Goal: Task Accomplishment & Management: Complete application form

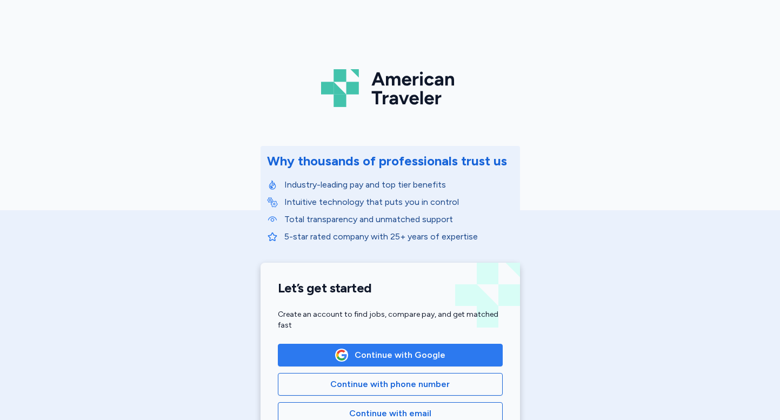
click at [359, 352] on span "Continue with Google" at bounding box center [400, 355] width 91 height 13
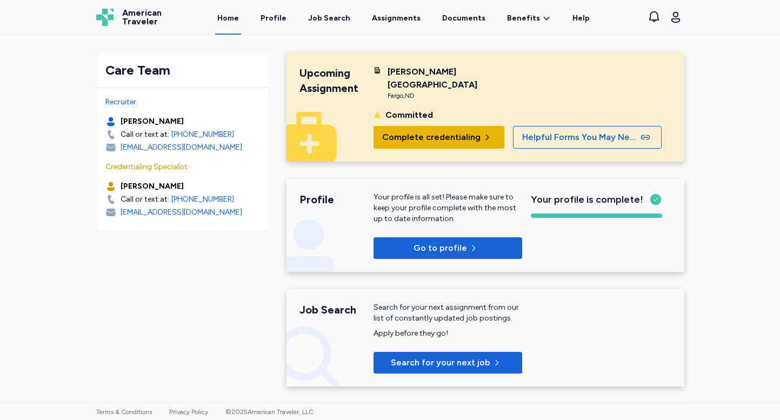
click at [469, 135] on span "Complete credentialing" at bounding box center [431, 137] width 98 height 13
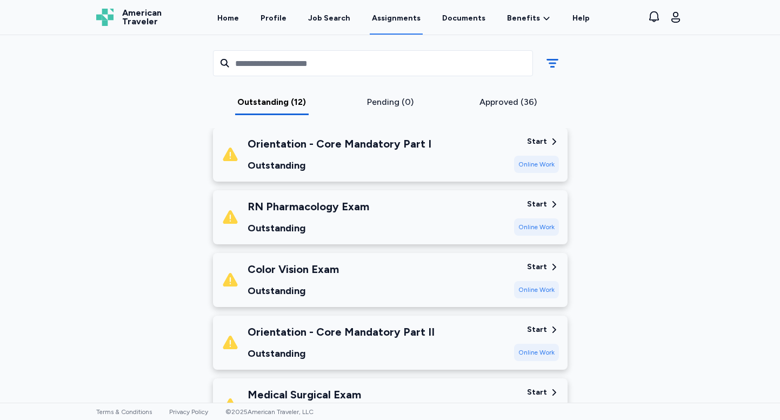
scroll to position [608, 0]
click at [541, 290] on div "Online Work" at bounding box center [536, 289] width 45 height 17
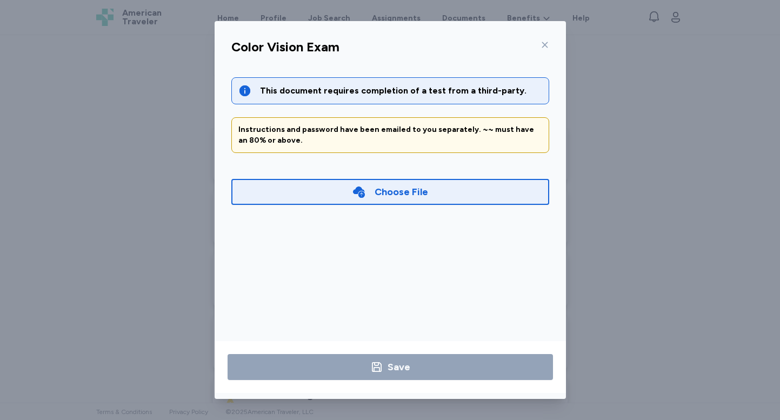
click at [379, 182] on div "Choose File" at bounding box center [390, 192] width 318 height 26
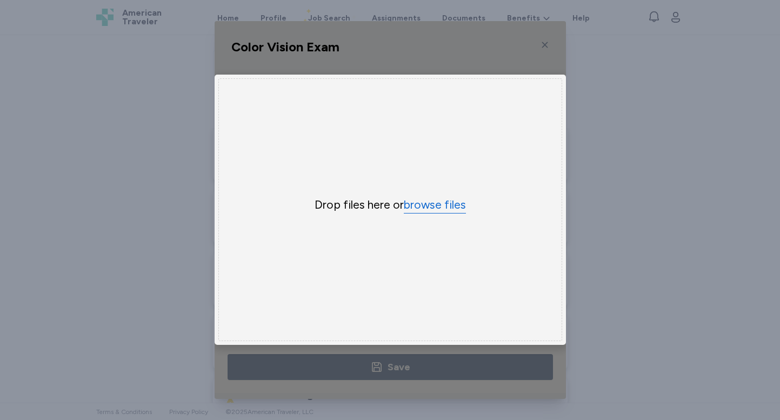
click at [450, 204] on button "browse files" at bounding box center [435, 205] width 62 height 16
click at [429, 205] on button "browse files" at bounding box center [435, 205] width 62 height 16
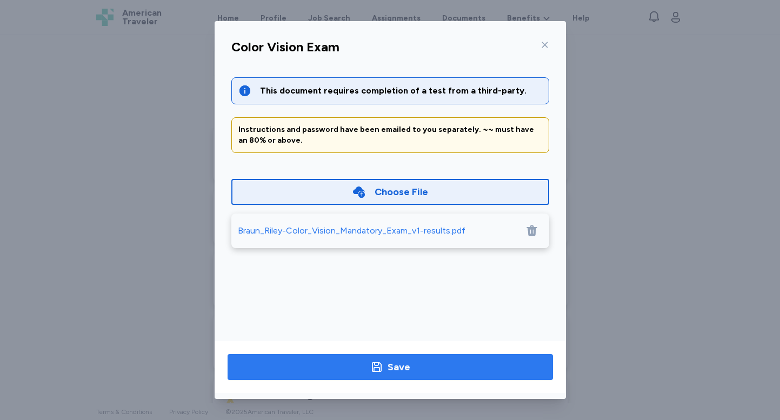
click at [382, 370] on icon "button" at bounding box center [376, 367] width 13 height 13
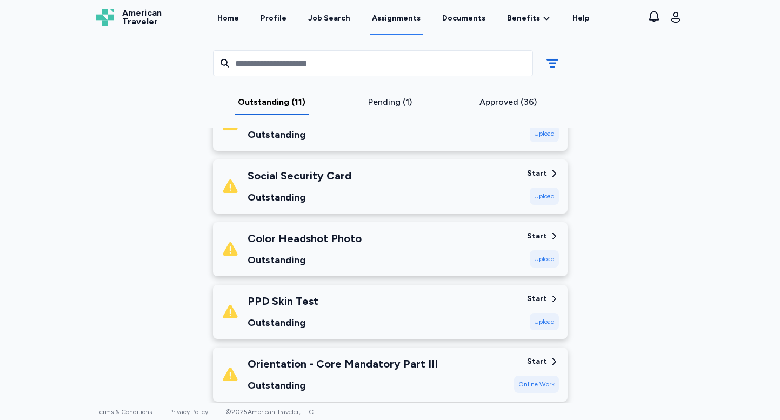
scroll to position [326, 0]
